Goal: Information Seeking & Learning: Learn about a topic

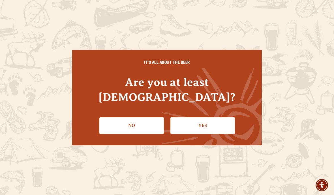
click at [197, 118] on link "Yes" at bounding box center [203, 126] width 65 height 16
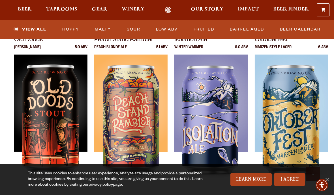
scroll to position [796, 0]
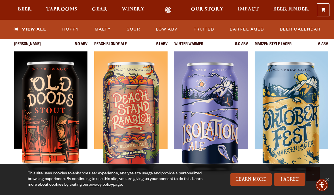
click at [35, 147] on div at bounding box center [50, 123] width 73 height 142
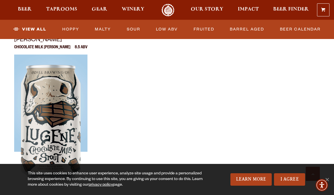
scroll to position [990, 0]
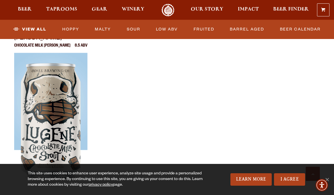
click at [41, 142] on div at bounding box center [50, 124] width 73 height 142
